Goal: Task Accomplishment & Management: Use online tool/utility

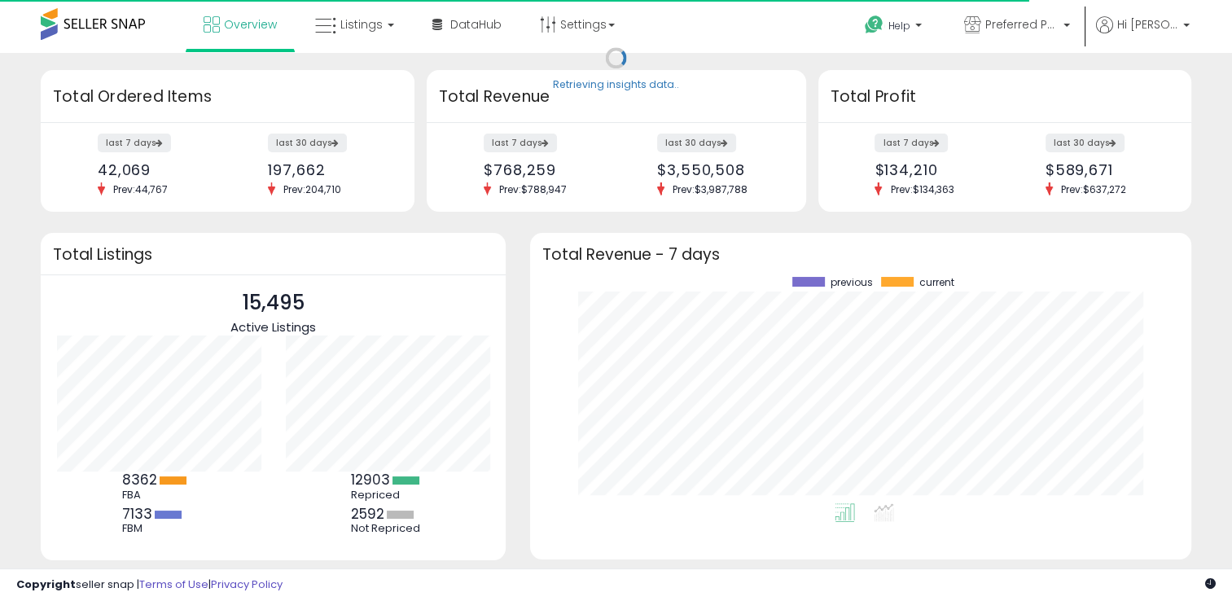
scroll to position [226, 628]
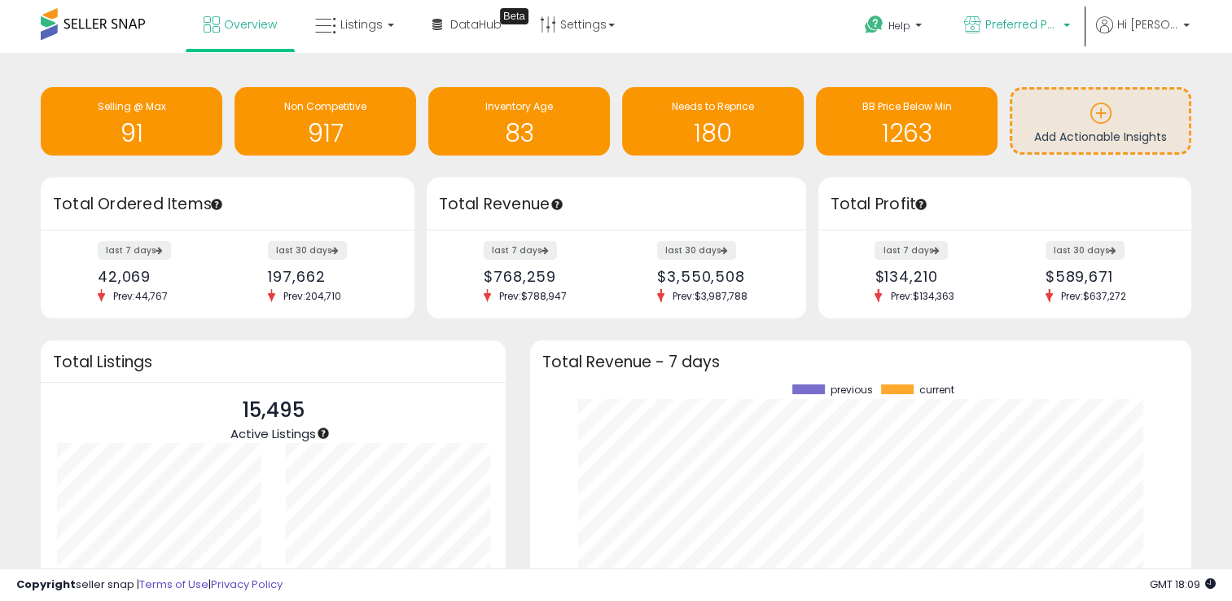
click at [984, 21] on p "Preferred Pharmacy Plus" at bounding box center [1017, 26] width 106 height 20
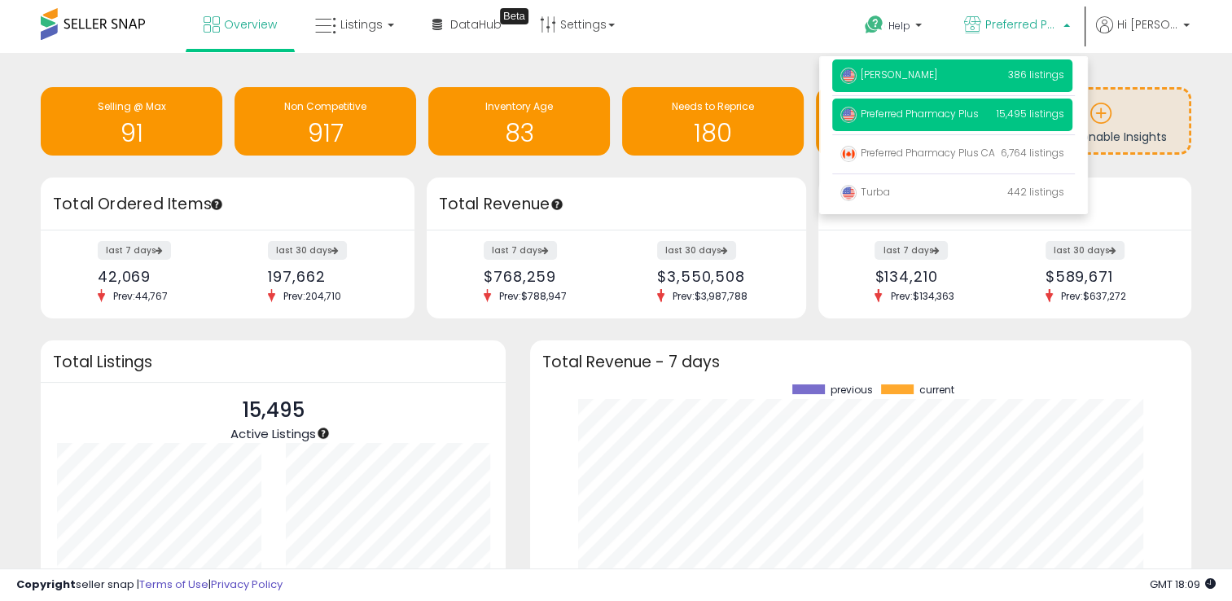
click at [962, 75] on p "Harper Wrens 386 listings" at bounding box center [952, 75] width 240 height 33
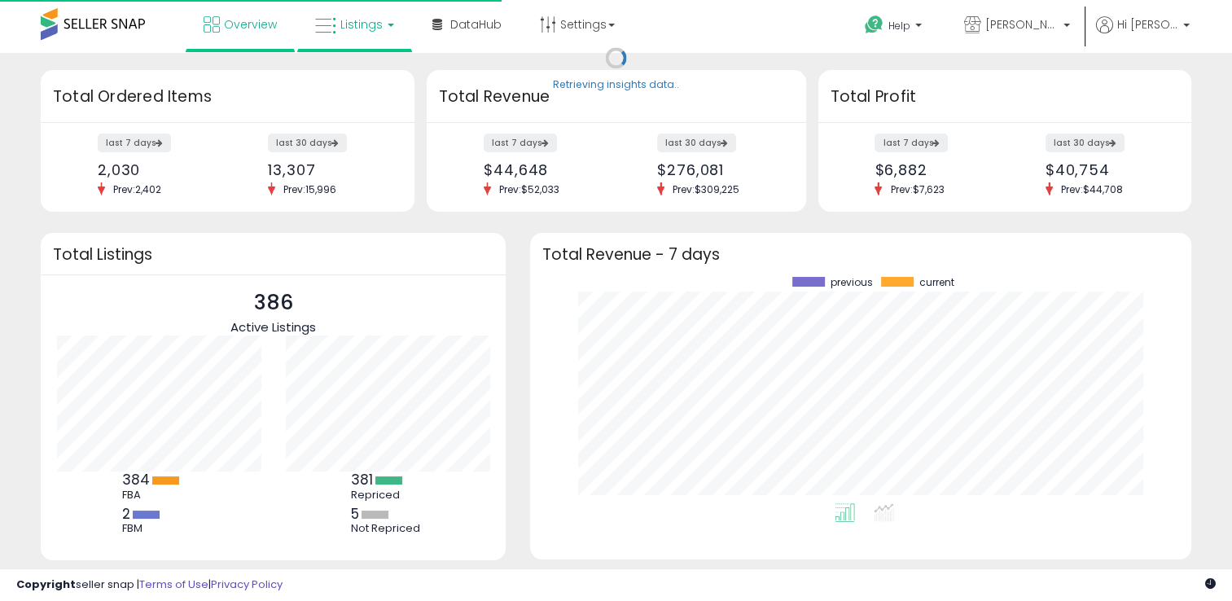
click at [345, 29] on span "Listings" at bounding box center [361, 24] width 42 height 16
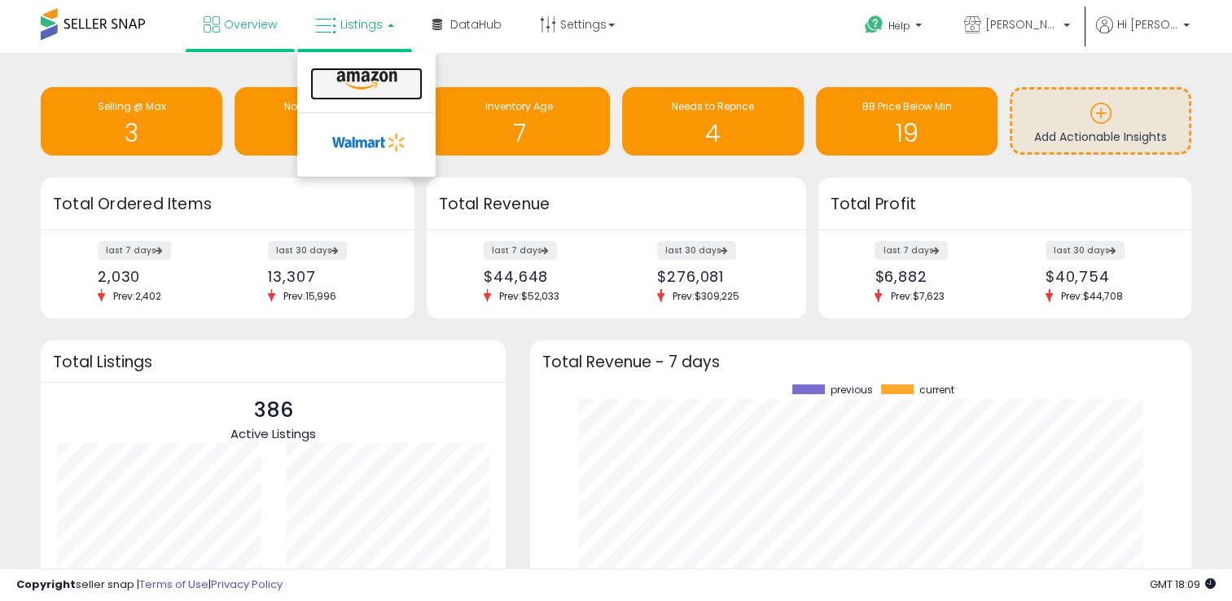
click at [358, 77] on icon at bounding box center [366, 80] width 71 height 21
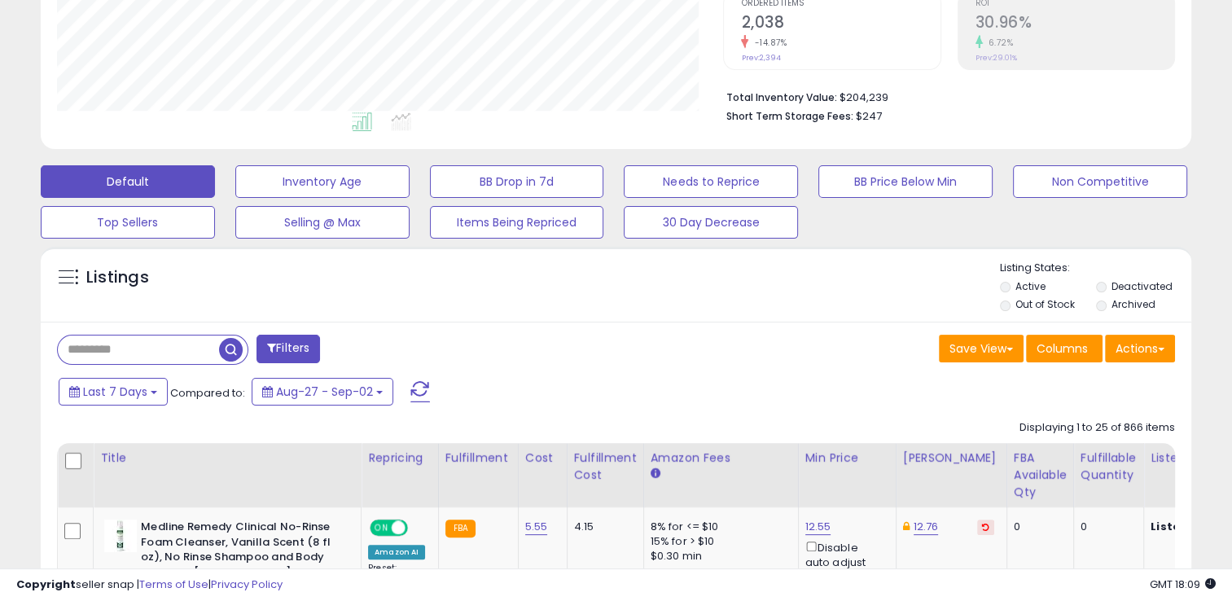
scroll to position [407, 0]
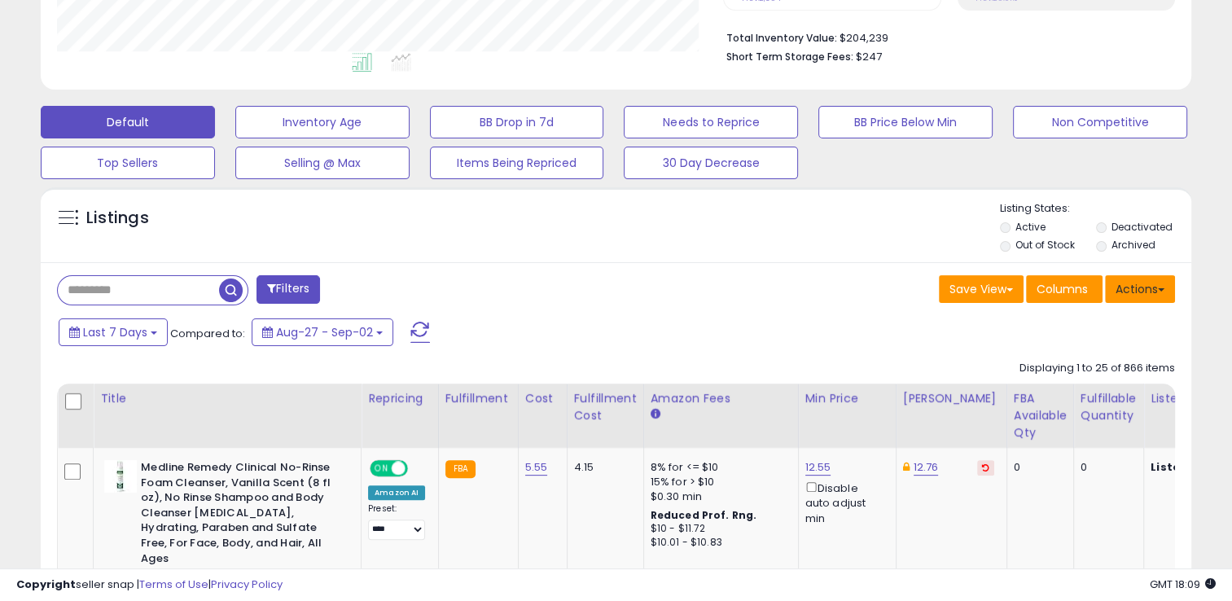
click at [1153, 290] on button "Actions" at bounding box center [1140, 289] width 70 height 28
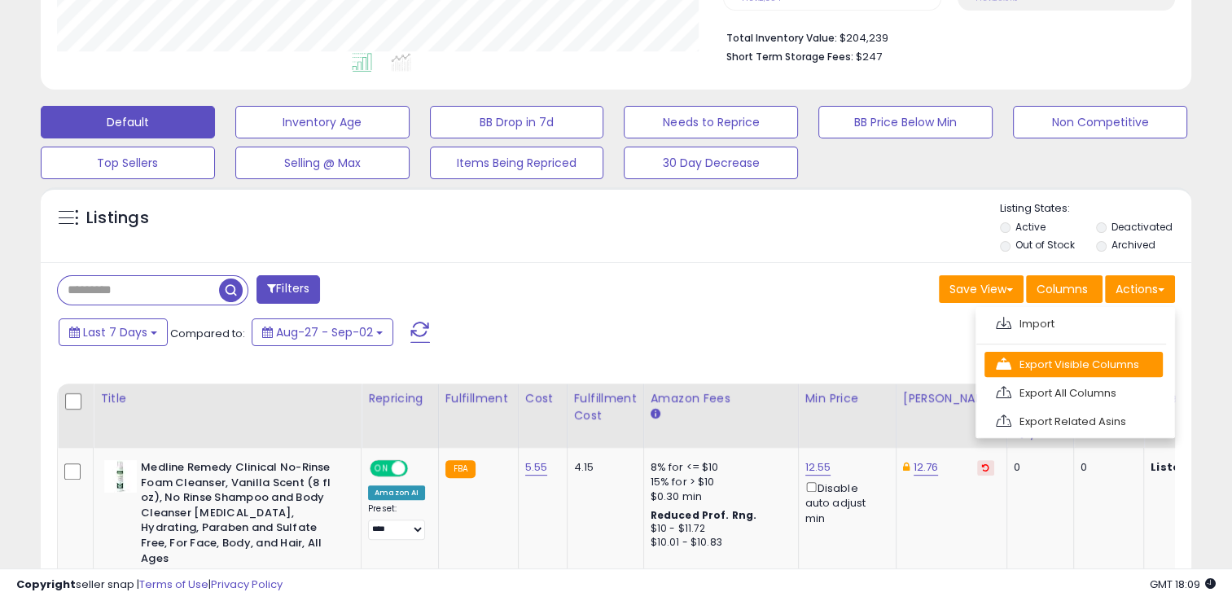
click at [1097, 357] on link "Export Visible Columns" at bounding box center [1073, 364] width 178 height 25
